Goal: Task Accomplishment & Management: Manage account settings

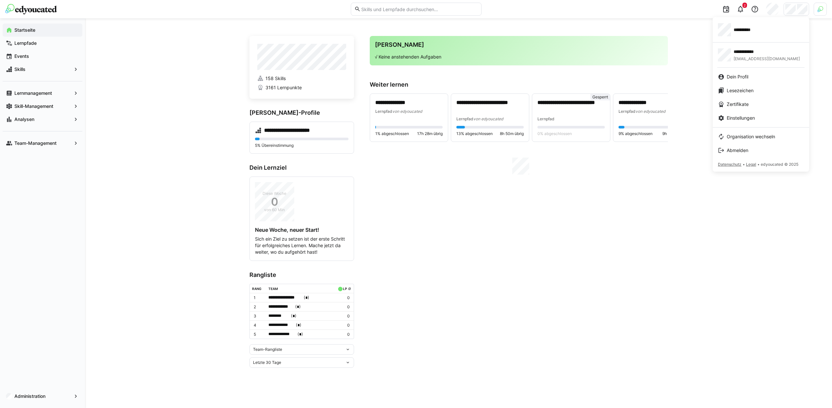
click at [821, 8] on div at bounding box center [416, 204] width 832 height 408
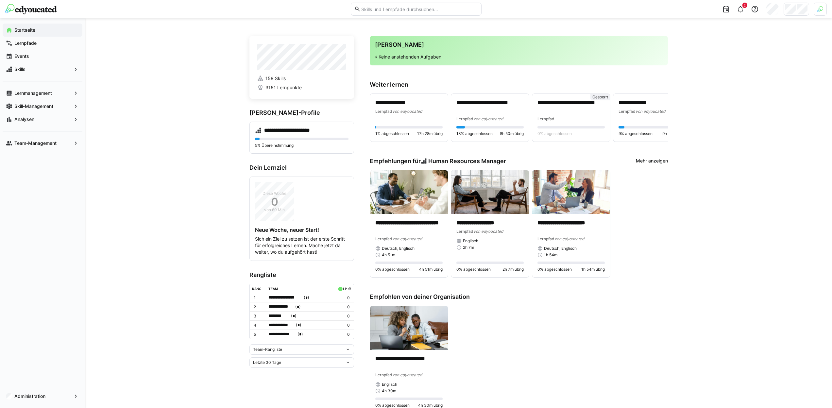
click at [821, 8] on img at bounding box center [820, 9] width 6 height 6
click at [748, 79] on span "Aktivieren" at bounding box center [748, 76] width 20 height 5
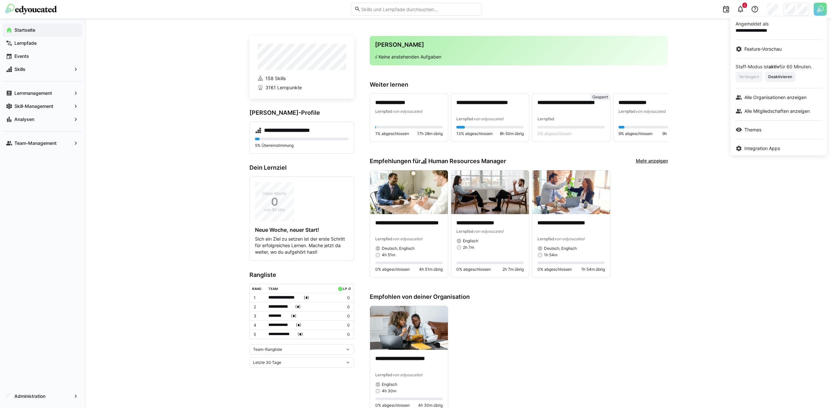
click at [797, 10] on div at bounding box center [416, 204] width 832 height 408
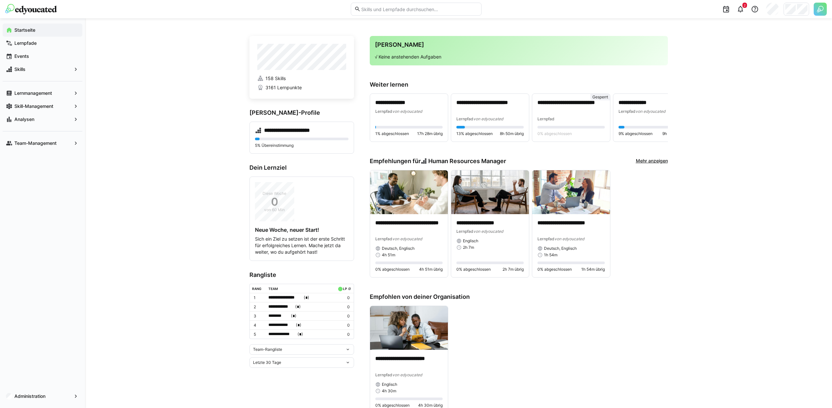
click at [796, 10] on div at bounding box center [795, 9] width 25 height 13
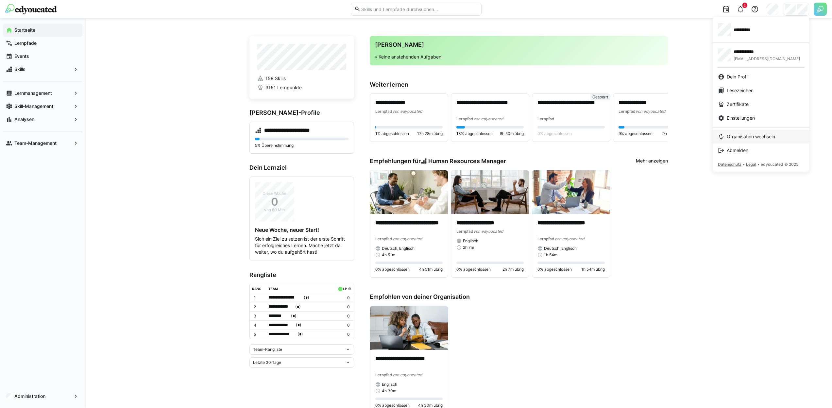
click at [732, 136] on span "Organisation wechseln" at bounding box center [750, 136] width 48 height 7
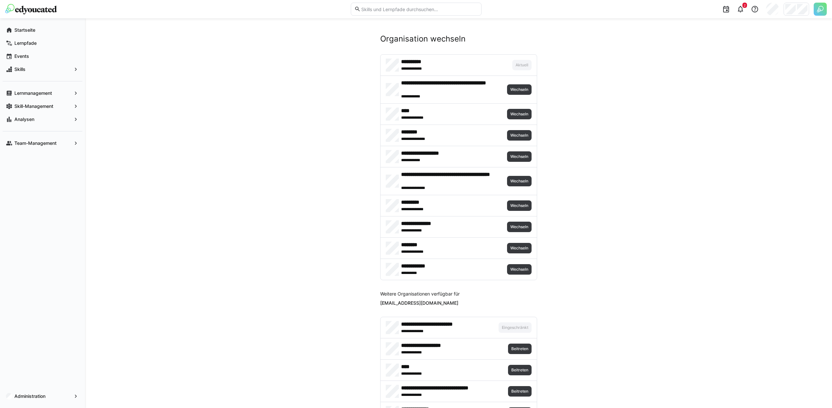
click at [521, 139] on span "Wechseln" at bounding box center [519, 135] width 25 height 10
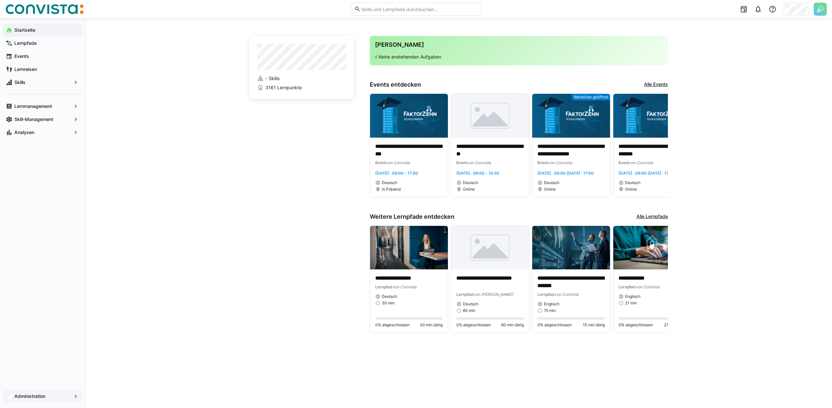
click at [0, 0] on app-navigation-label "Administration" at bounding box center [0, 0] width 0 height 0
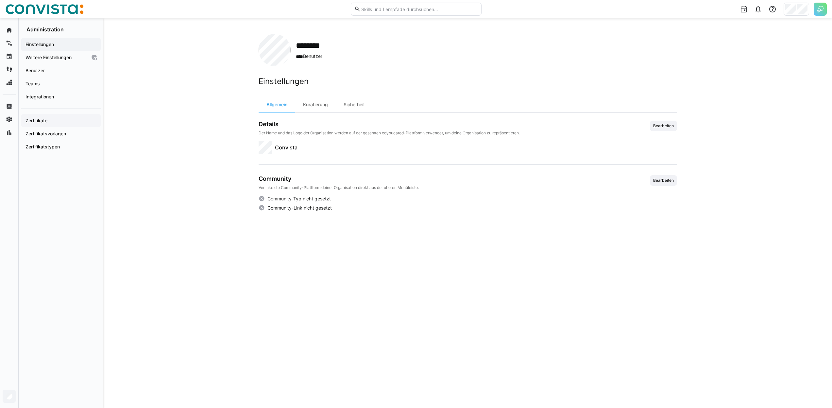
click at [64, 124] on div "Zertifikate" at bounding box center [60, 120] width 79 height 13
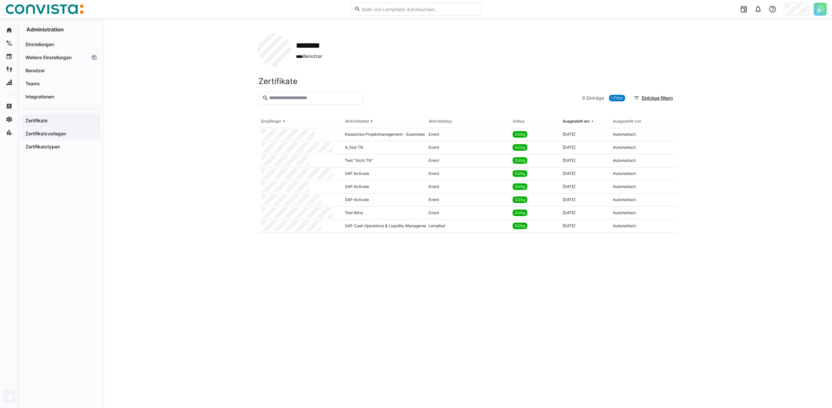
click at [68, 132] on span "Zertifikatsvorlagen" at bounding box center [61, 133] width 73 height 7
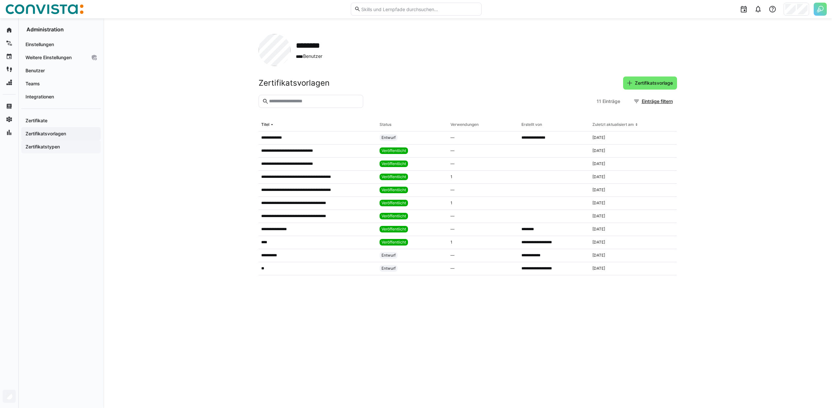
click at [0, 0] on app-navigation-label "Zertifikatstypen" at bounding box center [0, 0] width 0 height 0
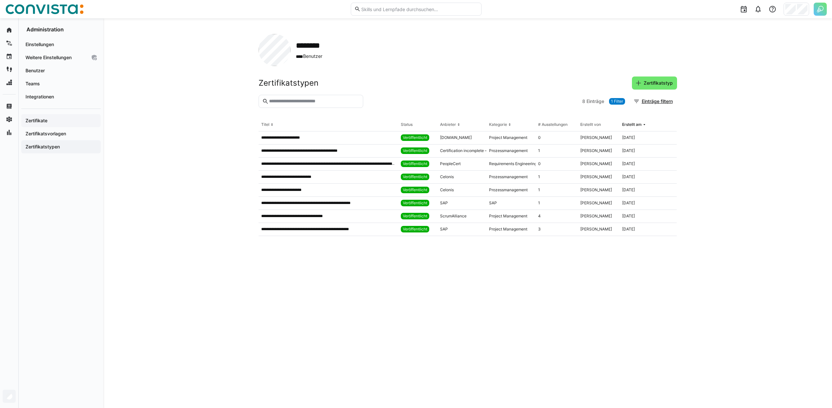
click at [58, 124] on span "Zertifikate" at bounding box center [61, 120] width 73 height 7
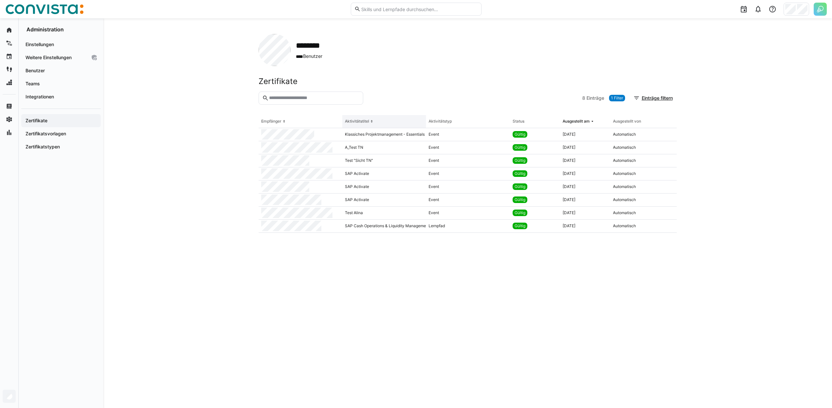
click at [359, 127] on th "Aktivitätstitel" at bounding box center [384, 121] width 84 height 13
click at [435, 123] on div "Aktivitätstyp" at bounding box center [439, 121] width 23 height 5
click at [79, 145] on span "Zertifikatstypen" at bounding box center [61, 146] width 73 height 7
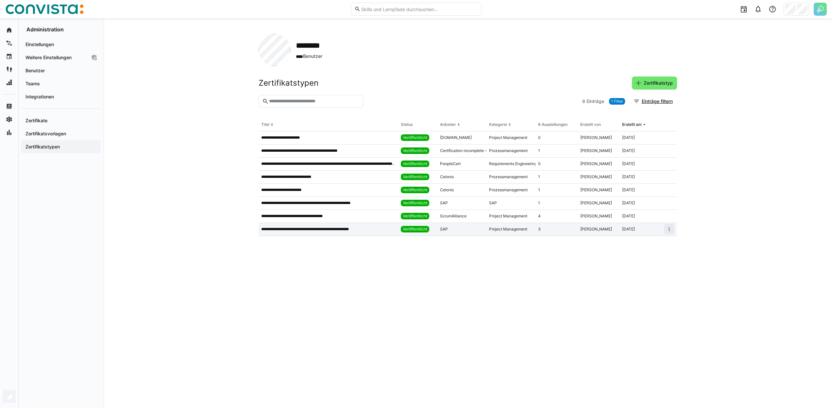
click at [355, 230] on p "**********" at bounding box center [313, 228] width 105 height 5
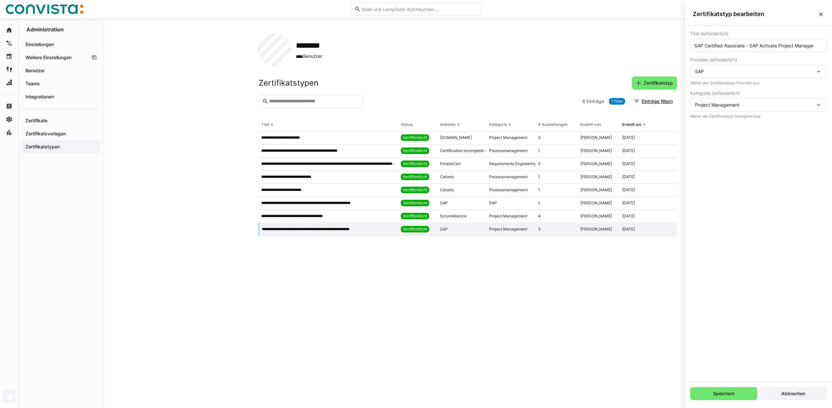
click at [822, 14] on eds-icon at bounding box center [820, 14] width 7 height 7
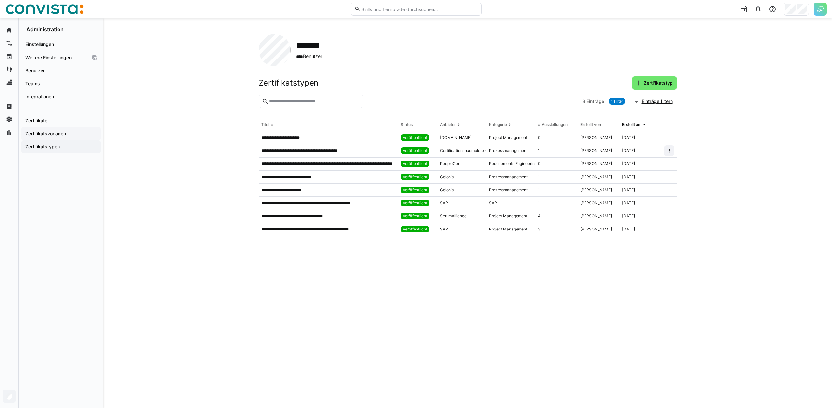
click at [76, 134] on span "Zertifikatsvorlagen" at bounding box center [61, 133] width 73 height 7
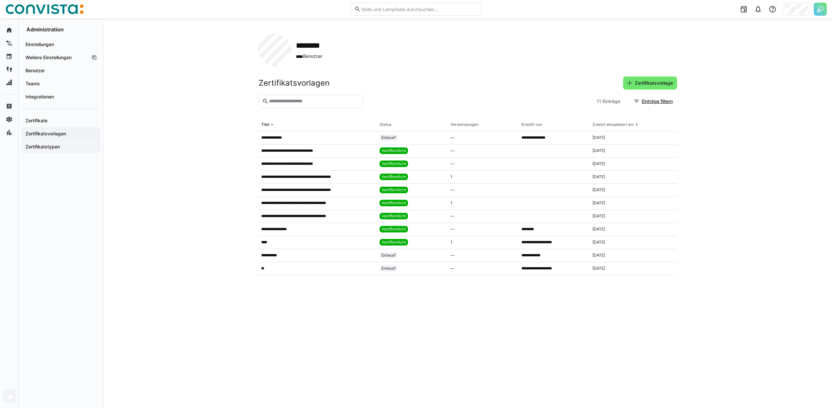
click at [58, 143] on span "Zertifikatstypen" at bounding box center [61, 146] width 73 height 7
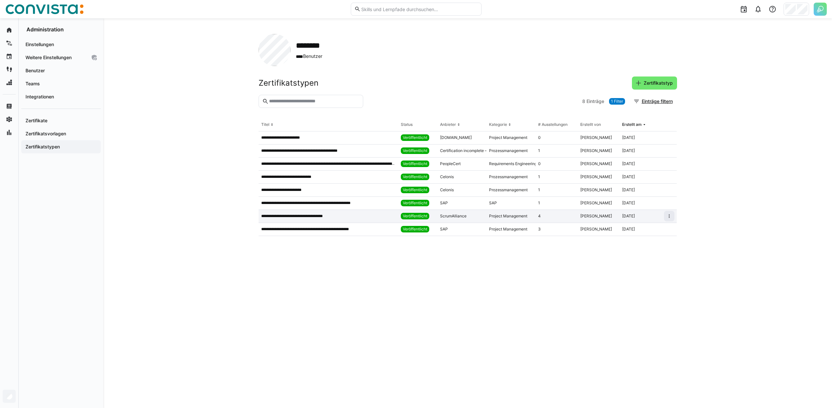
click at [450, 218] on div "ScrumAlliance" at bounding box center [453, 215] width 26 height 5
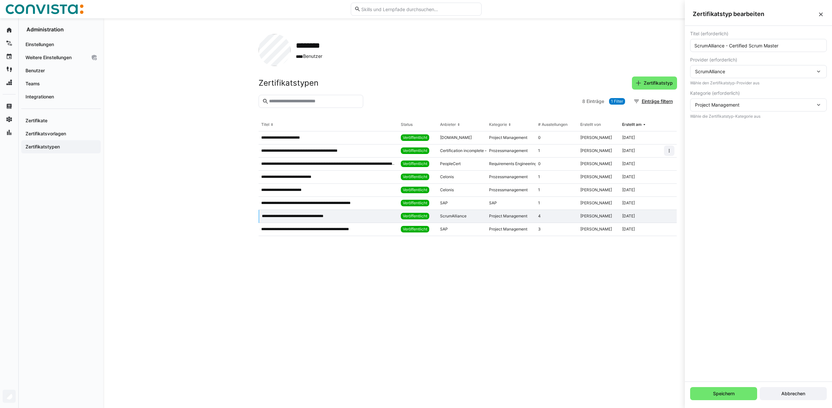
click at [757, 105] on div "Project Management" at bounding box center [755, 105] width 120 height 6
click at [586, 37] on div "******** **** Benutzer" at bounding box center [467, 50] width 418 height 32
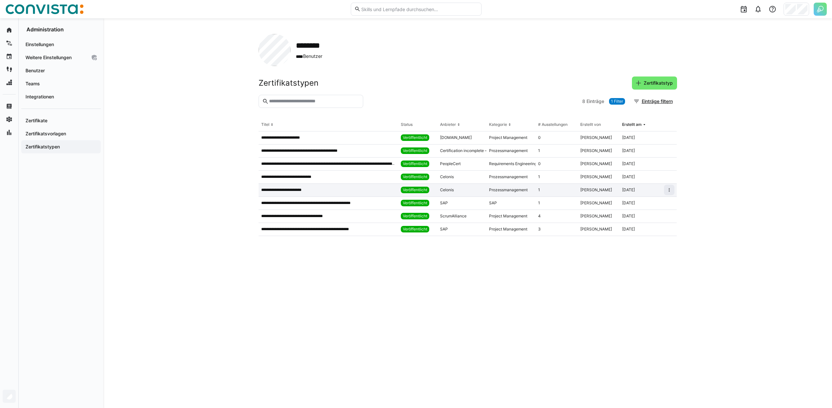
click at [467, 189] on div "Celonis" at bounding box center [461, 190] width 49 height 13
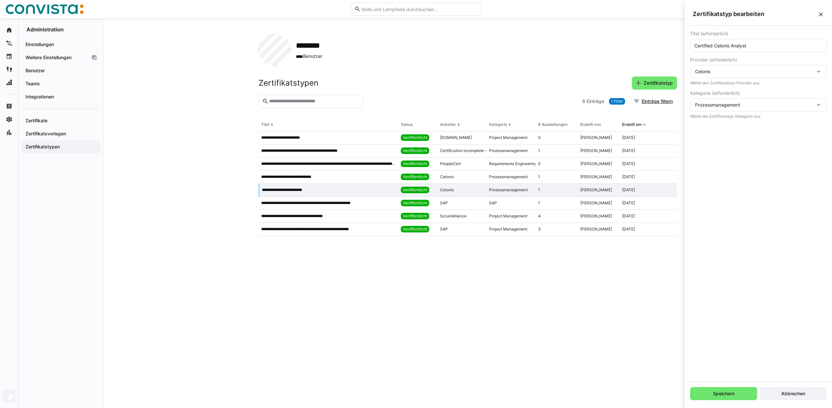
click at [499, 73] on app-organization "**********" at bounding box center [467, 213] width 418 height 358
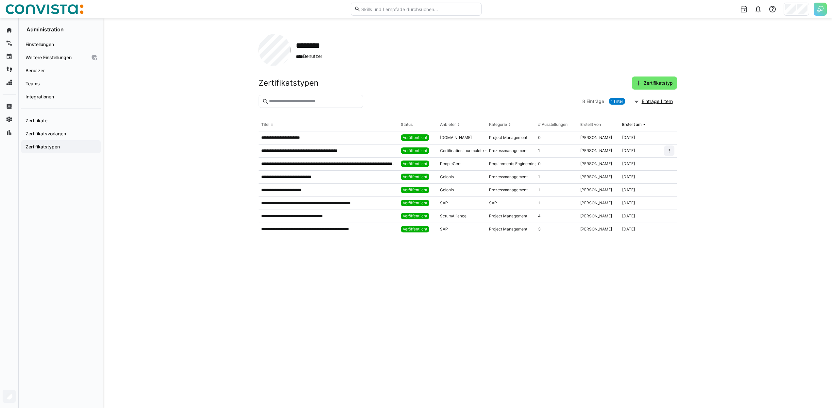
click at [51, 113] on div "Zertifikate Zertifikatsvorlagen Zertifikatstypen" at bounding box center [60, 130] width 79 height 45
click at [50, 123] on span "Zertifikate" at bounding box center [61, 120] width 73 height 7
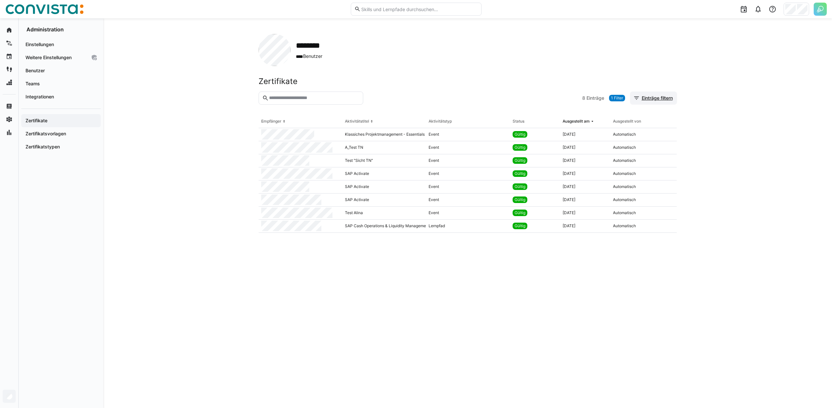
click at [663, 100] on span "Einträge filtern" at bounding box center [656, 98] width 33 height 7
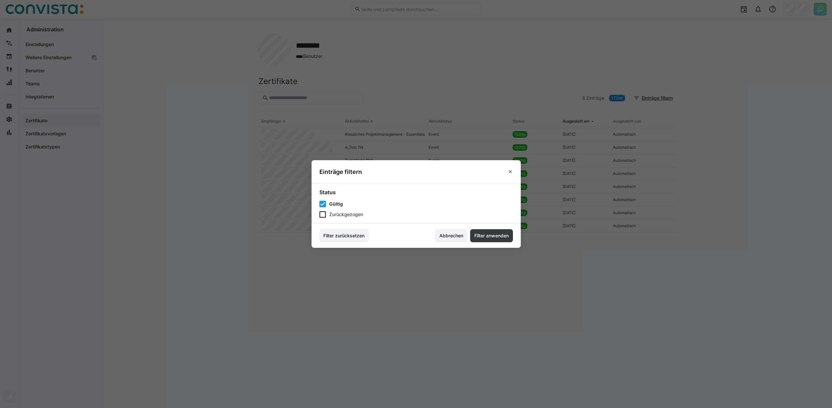
click at [633, 81] on eds-dialog "Einträge filtern Status Gültig Zurückgezogen Filter zurücksetzen Abbrechen Filt…" at bounding box center [416, 204] width 832 height 408
click at [515, 172] on span at bounding box center [510, 171] width 10 height 10
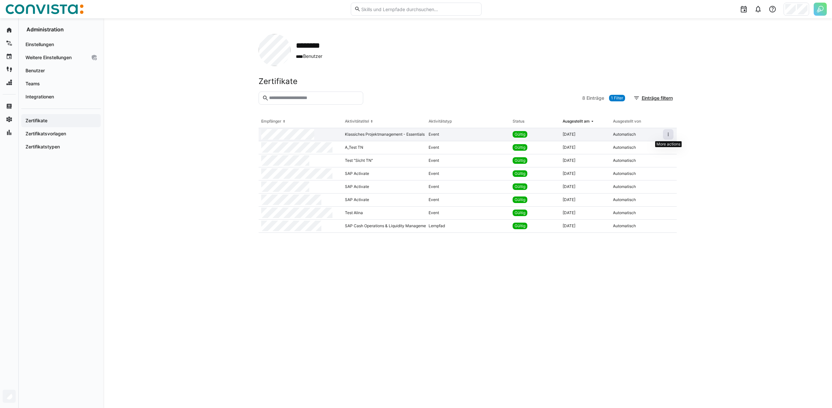
click at [672, 132] on span at bounding box center [668, 134] width 10 height 10
click at [719, 89] on div "******** **** Benutzer Zertifikate 8 Einträge 1 Filter Einträge filtern Empfäng…" at bounding box center [467, 212] width 728 height 389
click at [707, 93] on div "******** **** Benutzer Zertifikate 8 Einträge 1 Filter Einträge filtern Empfäng…" at bounding box center [467, 212] width 728 height 389
click at [818, 6] on img at bounding box center [819, 9] width 13 height 13
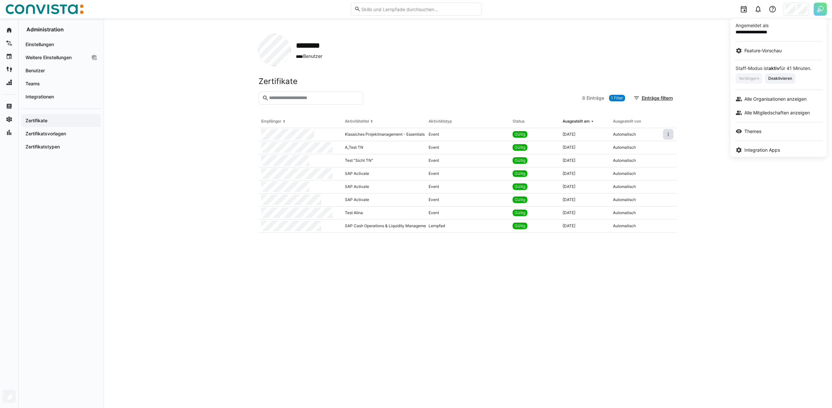
click at [797, 10] on div at bounding box center [416, 204] width 832 height 408
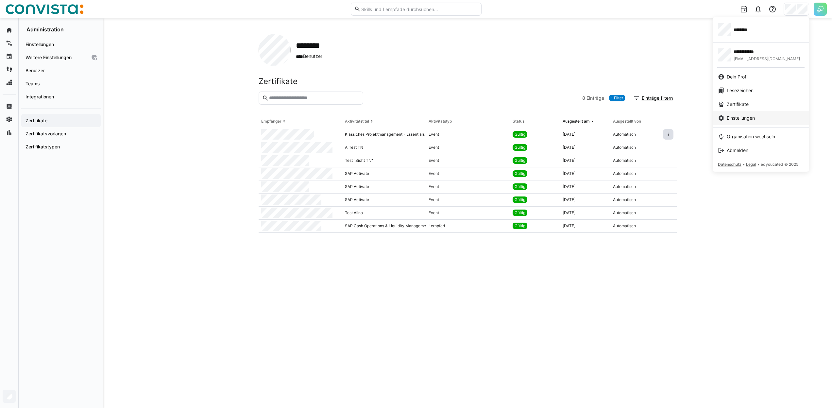
click at [749, 123] on link "Einstellungen" at bounding box center [760, 118] width 96 height 14
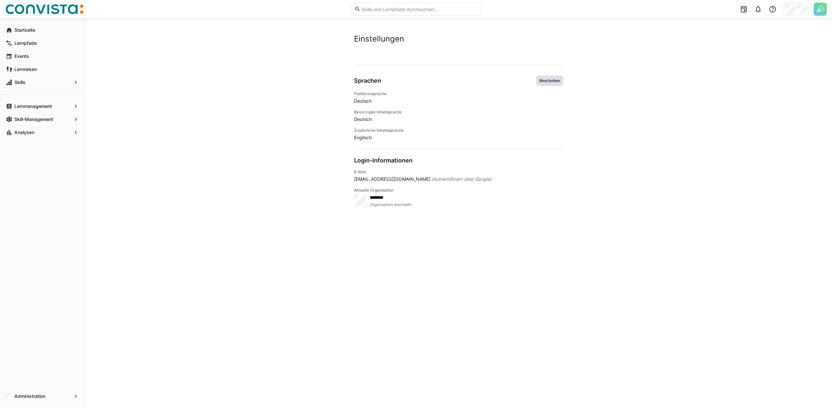
click at [556, 78] on span "Bearbeiten" at bounding box center [549, 80] width 27 height 10
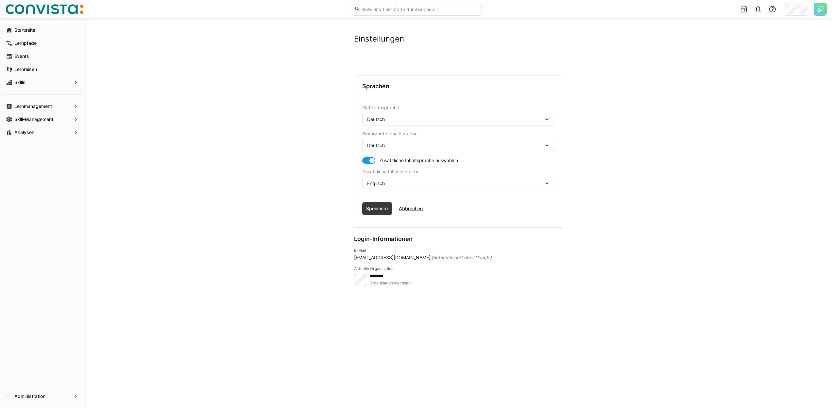
click at [421, 121] on div "Deutsch" at bounding box center [455, 119] width 176 height 6
click at [388, 145] on div "Englisch" at bounding box center [458, 150] width 193 height 14
click at [379, 206] on span "Speichern" at bounding box center [377, 208] width 24 height 7
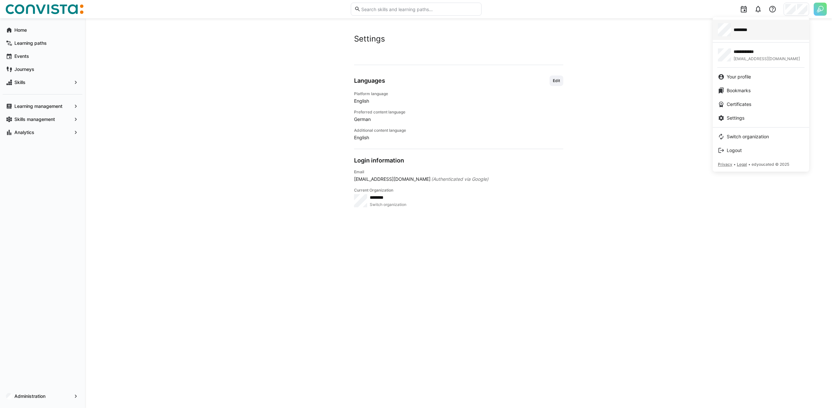
click at [750, 37] on link "********" at bounding box center [760, 30] width 96 height 20
